Goal: Navigation & Orientation: Find specific page/section

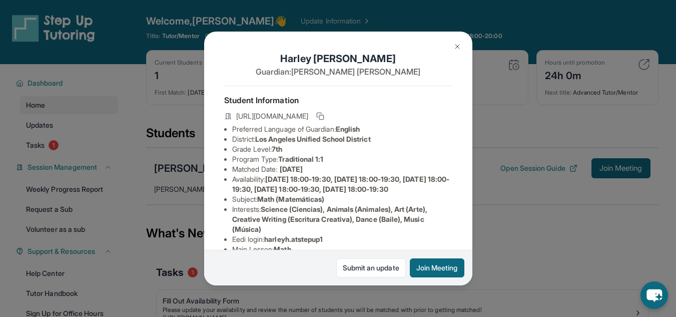
scroll to position [234, 0]
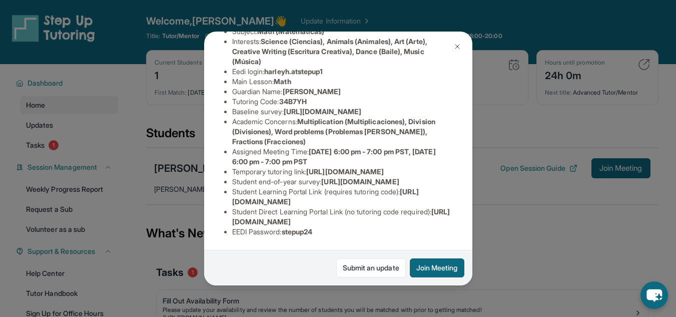
click at [533, 255] on div "[PERSON_NAME] Guardian: [PERSON_NAME] Student Information [URL][DOMAIN_NAME] Pr…" at bounding box center [338, 158] width 676 height 317
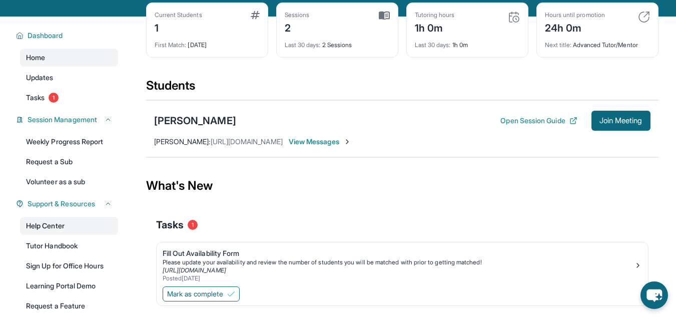
scroll to position [41, 0]
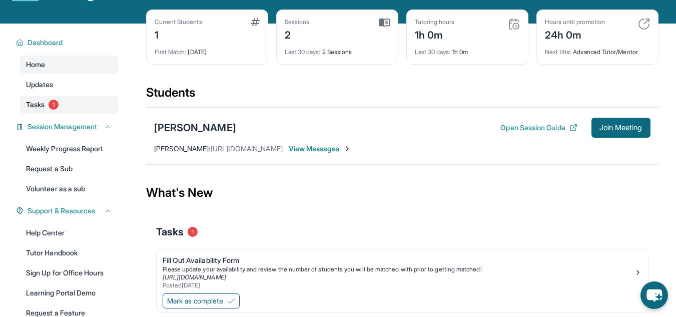
click at [70, 102] on link "Tasks 1" at bounding box center [69, 105] width 98 height 18
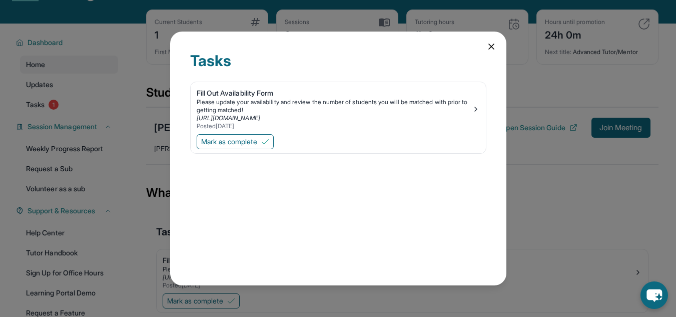
click at [493, 45] on icon at bounding box center [491, 47] width 10 height 10
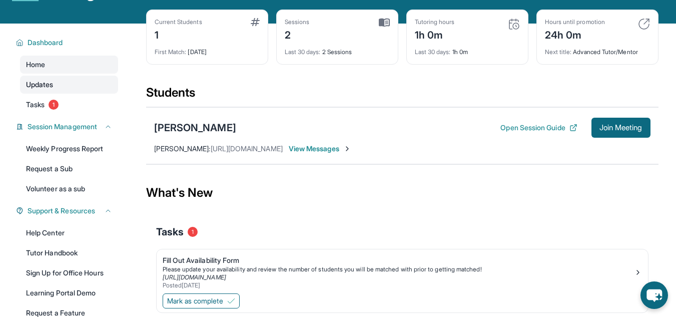
click at [47, 80] on span "Updates" at bounding box center [40, 85] width 28 height 10
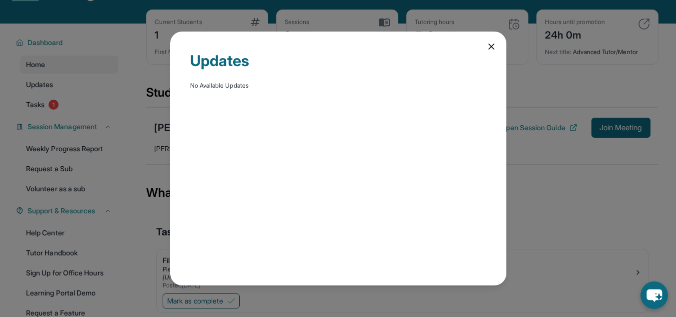
click at [485, 47] on div "Updates No Available Updates" at bounding box center [338, 158] width 336 height 253
click at [494, 46] on icon at bounding box center [491, 47] width 10 height 10
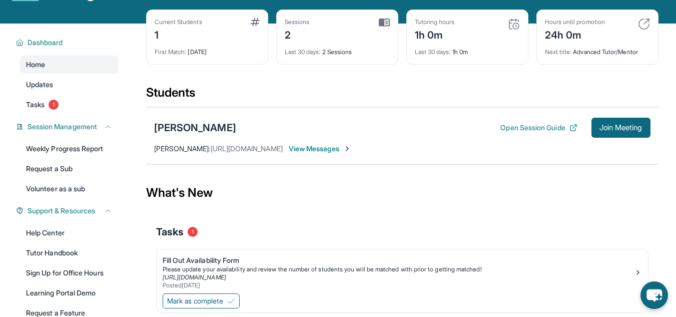
click at [333, 150] on span "View Messages" at bounding box center [320, 149] width 63 height 10
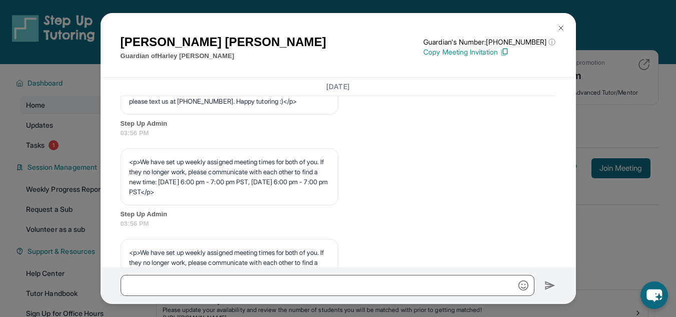
scroll to position [409, 0]
click at [555, 27] on button at bounding box center [561, 28] width 20 height 20
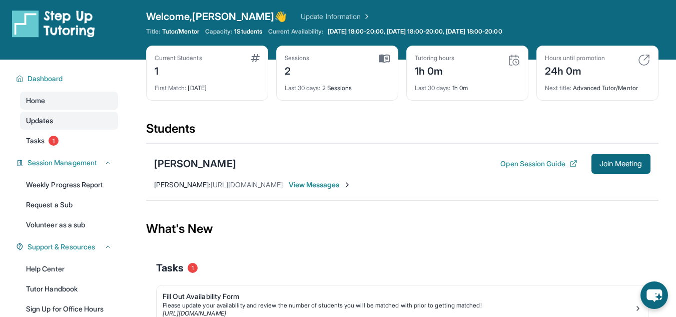
scroll to position [0, 0]
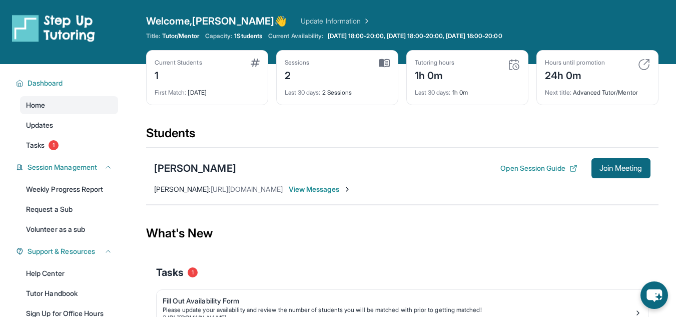
click at [315, 18] on link "Update Information" at bounding box center [336, 21] width 70 height 10
click at [384, 63] on img at bounding box center [384, 63] width 11 height 9
click at [255, 64] on img at bounding box center [255, 63] width 9 height 8
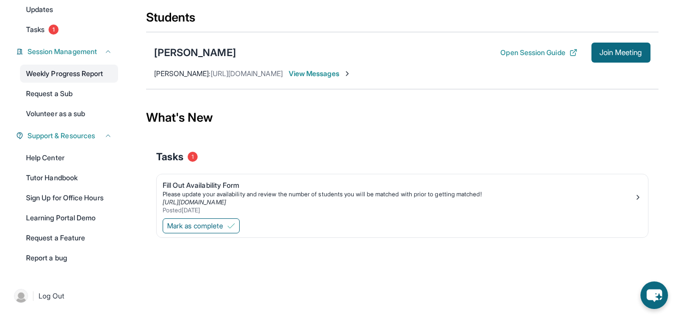
click at [62, 71] on link "Weekly Progress Report" at bounding box center [69, 74] width 98 height 18
